Goal: Find specific page/section: Find specific page/section

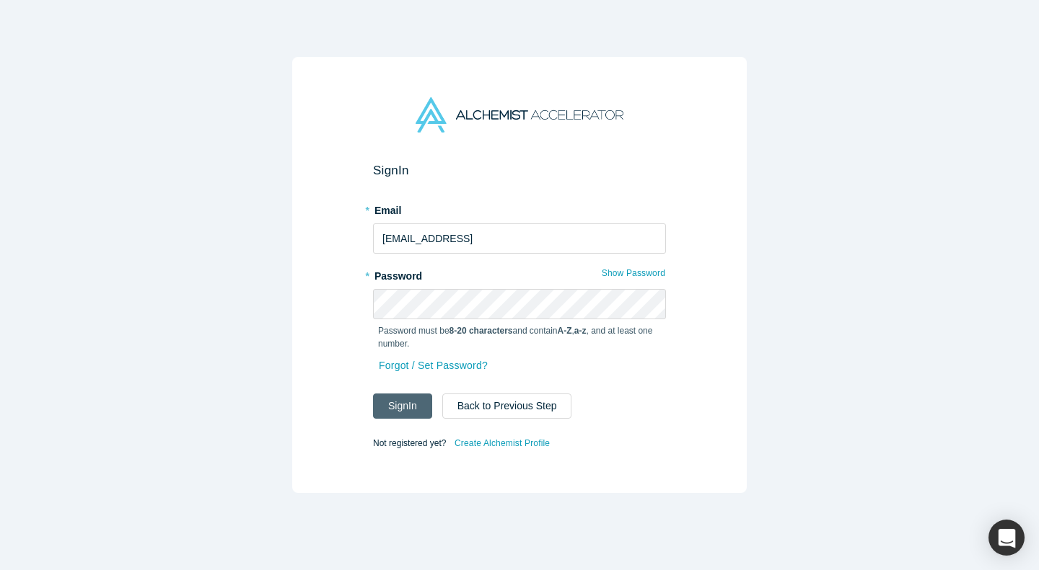
click at [414, 397] on button "Sign In" at bounding box center [402, 406] width 59 height 25
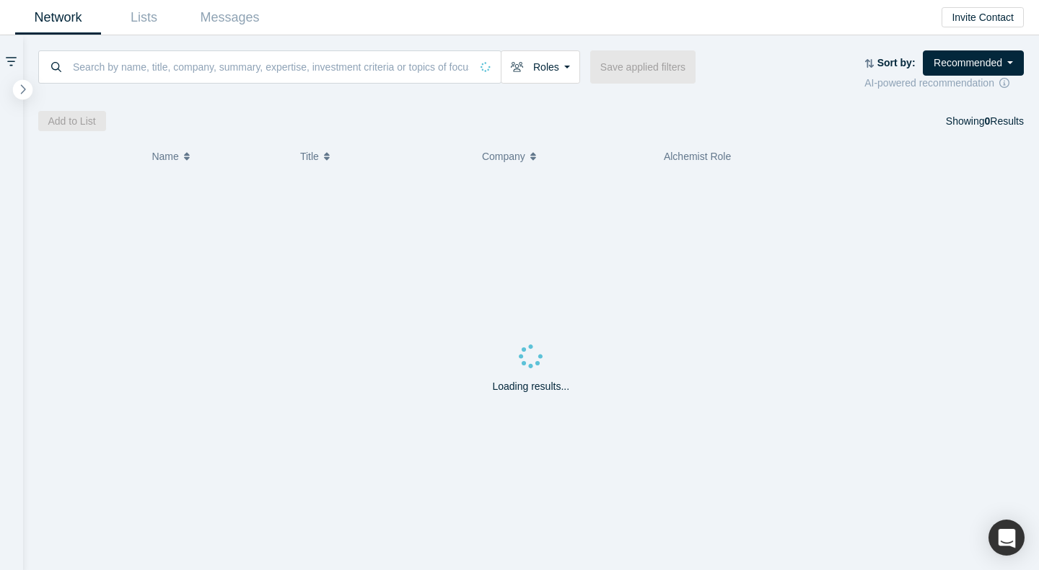
click at [23, 88] on icon "button" at bounding box center [23, 88] width 5 height 9
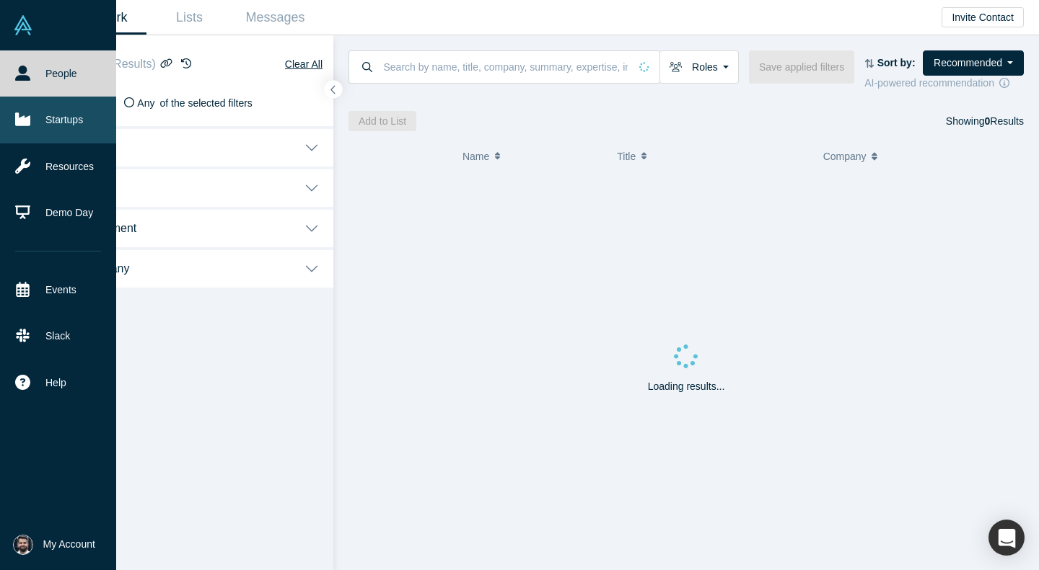
click at [60, 118] on link "Startups" at bounding box center [58, 120] width 116 height 46
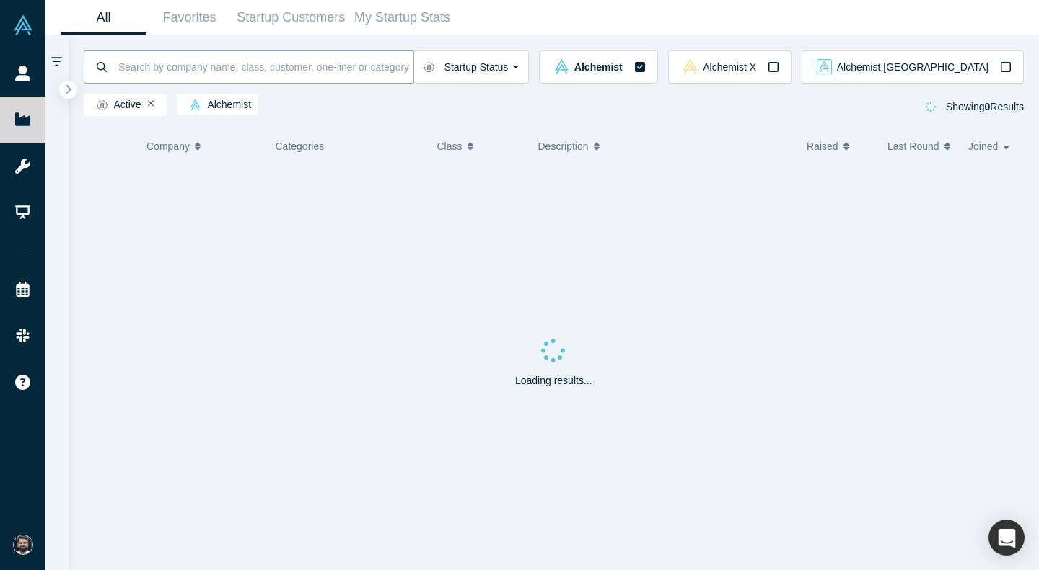
click at [187, 63] on input at bounding box center [265, 67] width 296 height 34
type input "stargazr"
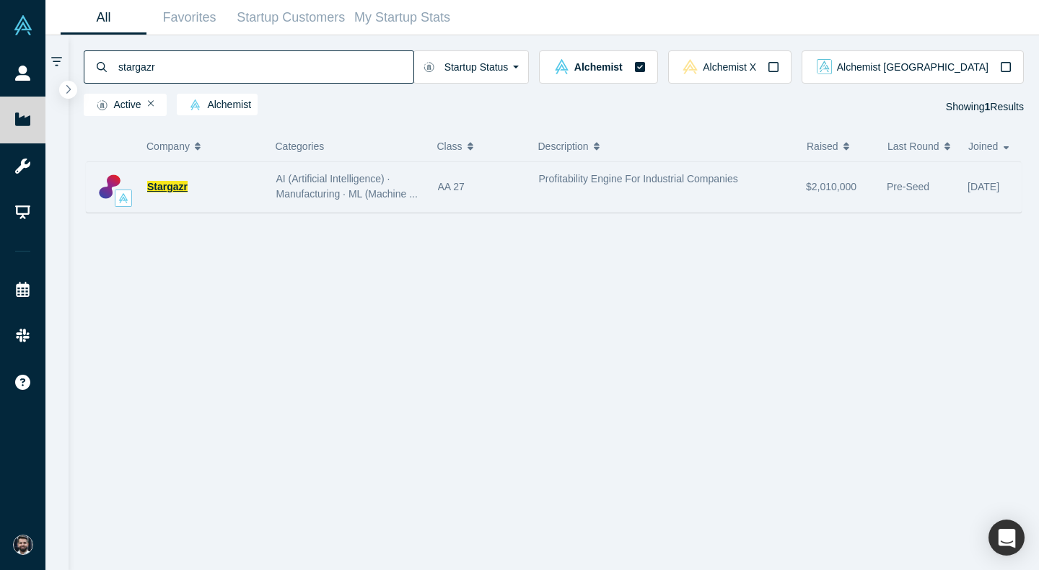
click at [167, 186] on span "Stargazr" at bounding box center [167, 187] width 40 height 12
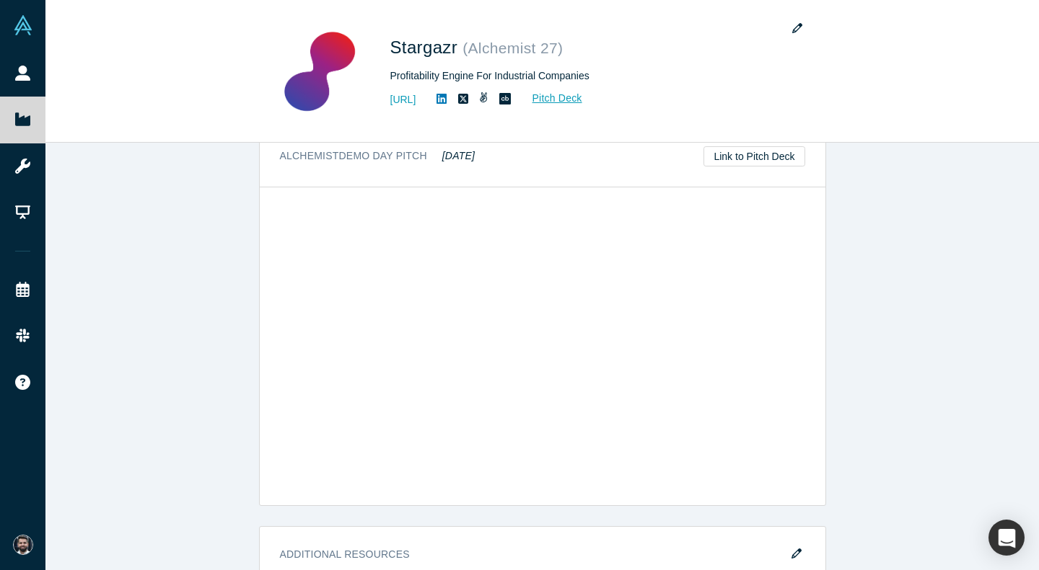
scroll to position [1424, 0]
click at [768, 168] on link "Link to Pitch Deck" at bounding box center [753, 158] width 101 height 20
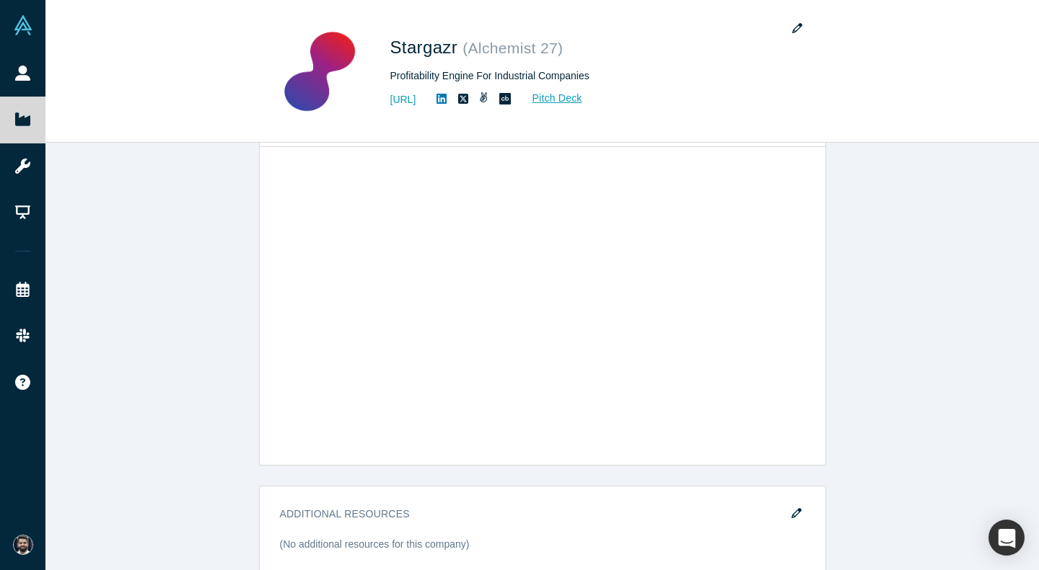
scroll to position [1462, 0]
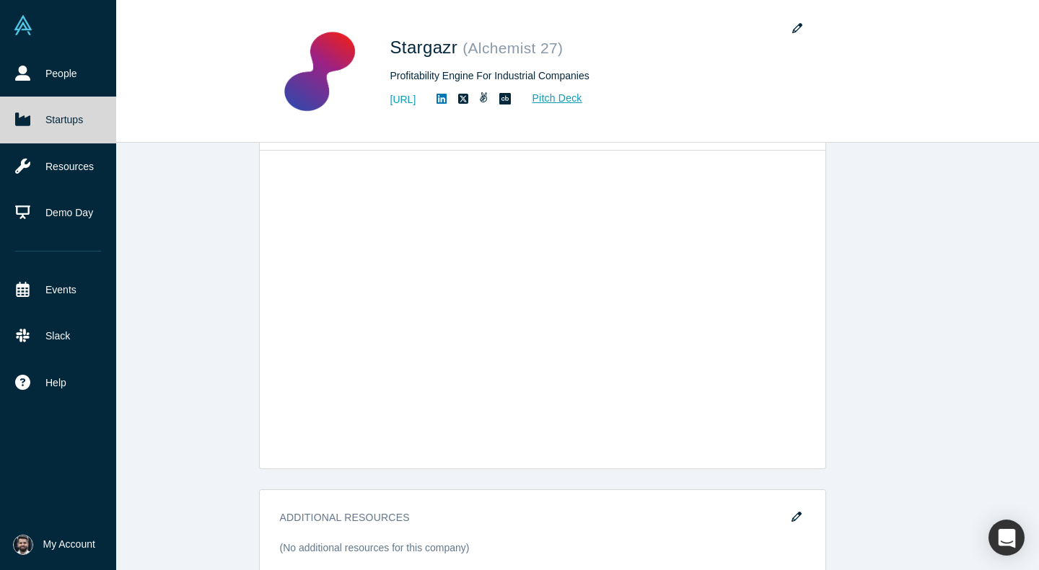
click at [24, 29] on img at bounding box center [23, 25] width 20 height 20
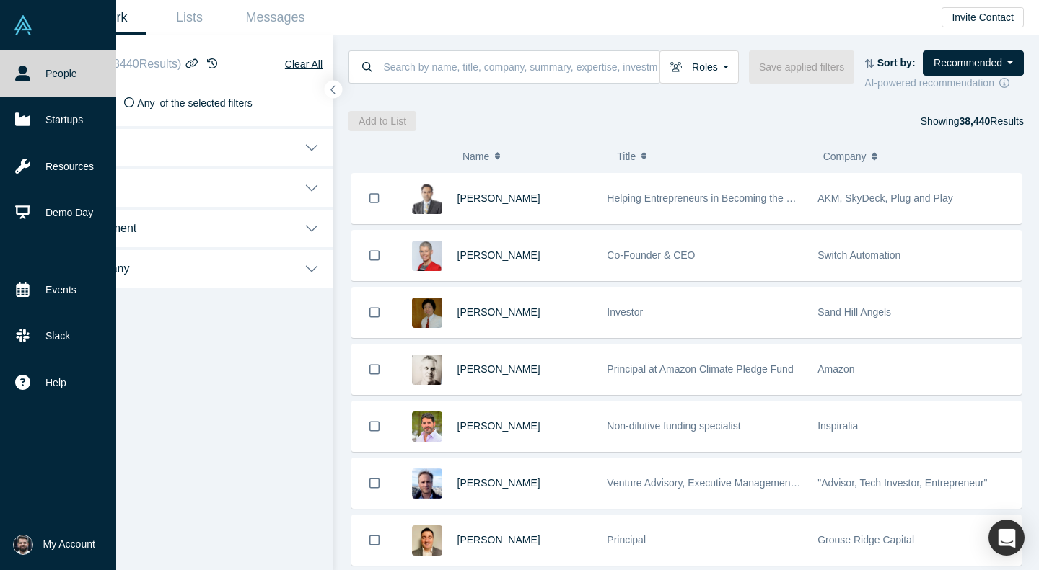
click at [25, 17] on img at bounding box center [23, 25] width 20 height 20
